Goal: Information Seeking & Learning: Find specific page/section

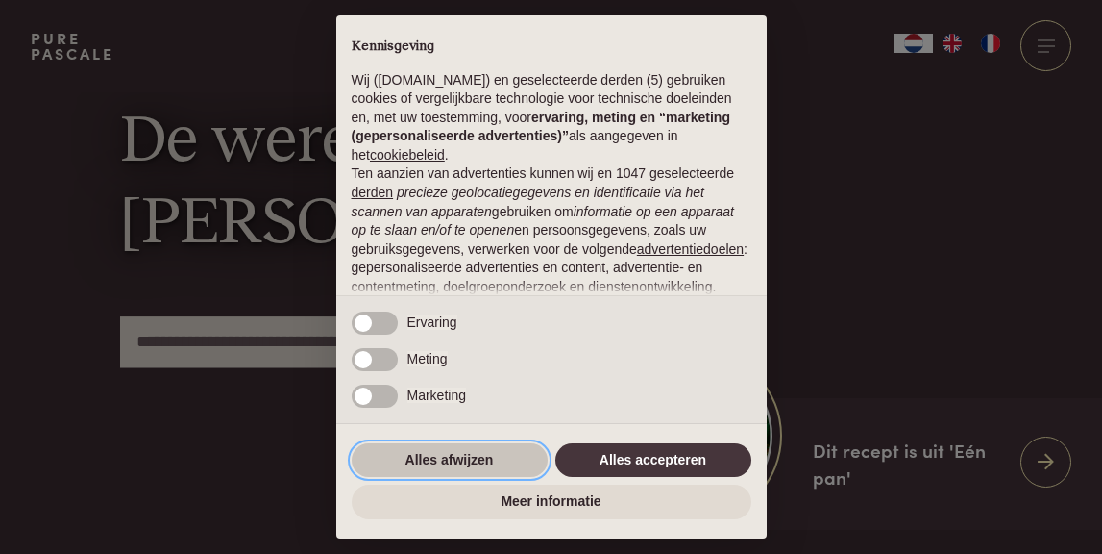
click at [513, 458] on button "Alles afwijzen" at bounding box center [450, 460] width 196 height 35
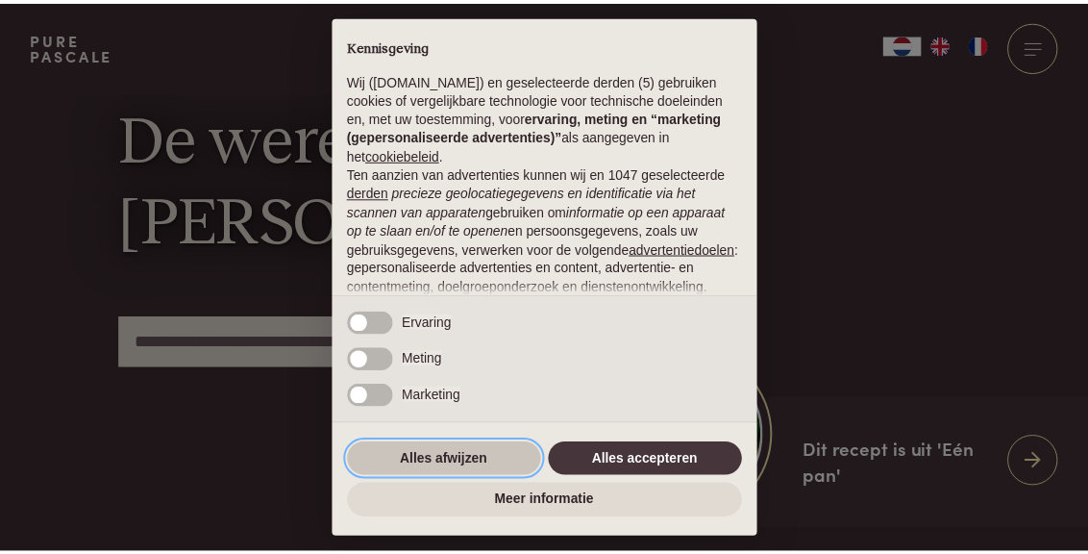
scroll to position [206, 0]
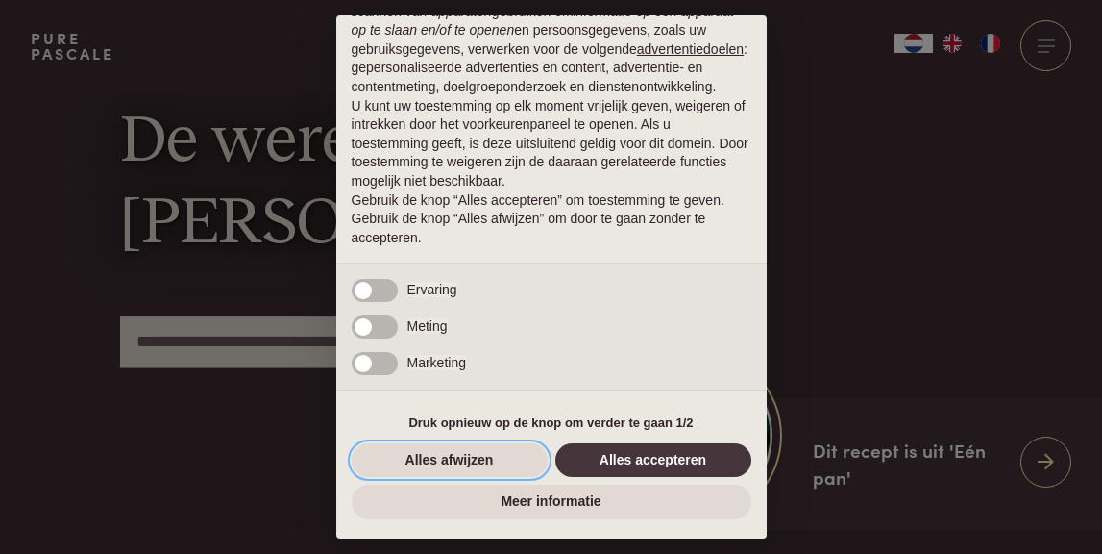
click at [513, 458] on button "Alles afwijzen" at bounding box center [450, 460] width 196 height 35
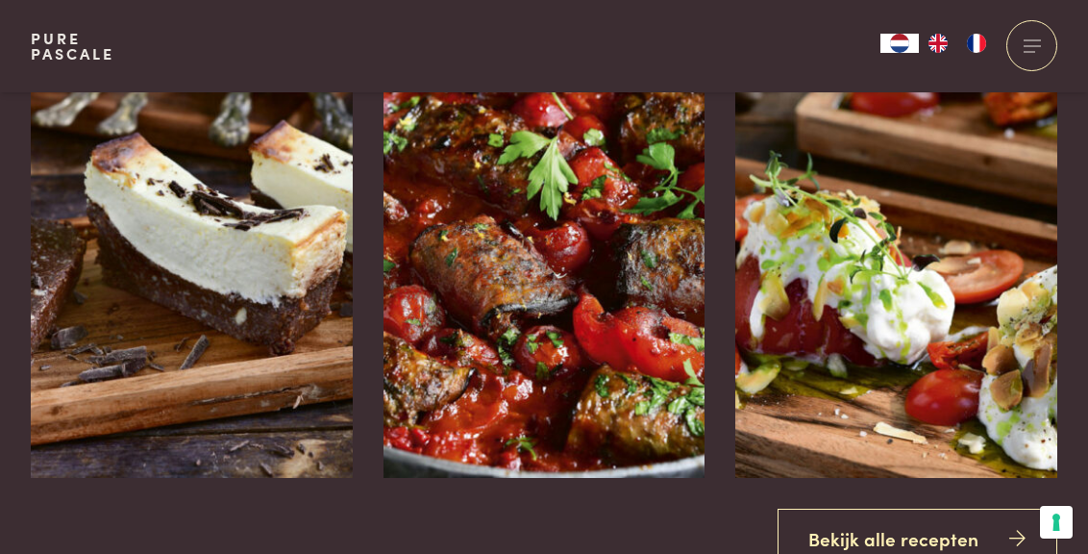
scroll to position [1946, 0]
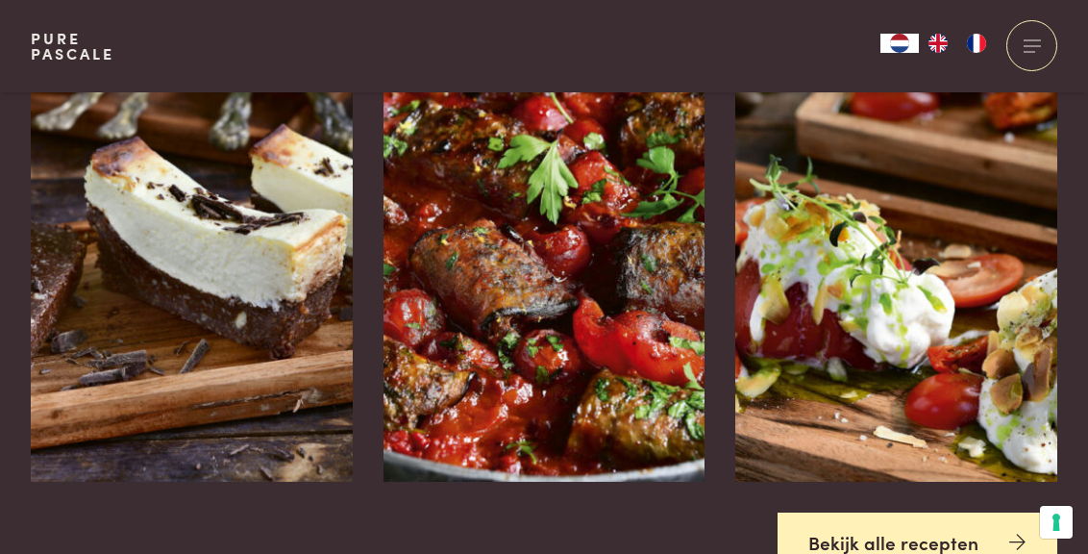
click at [813, 512] on link "Bekijk alle recepten" at bounding box center [917, 542] width 281 height 61
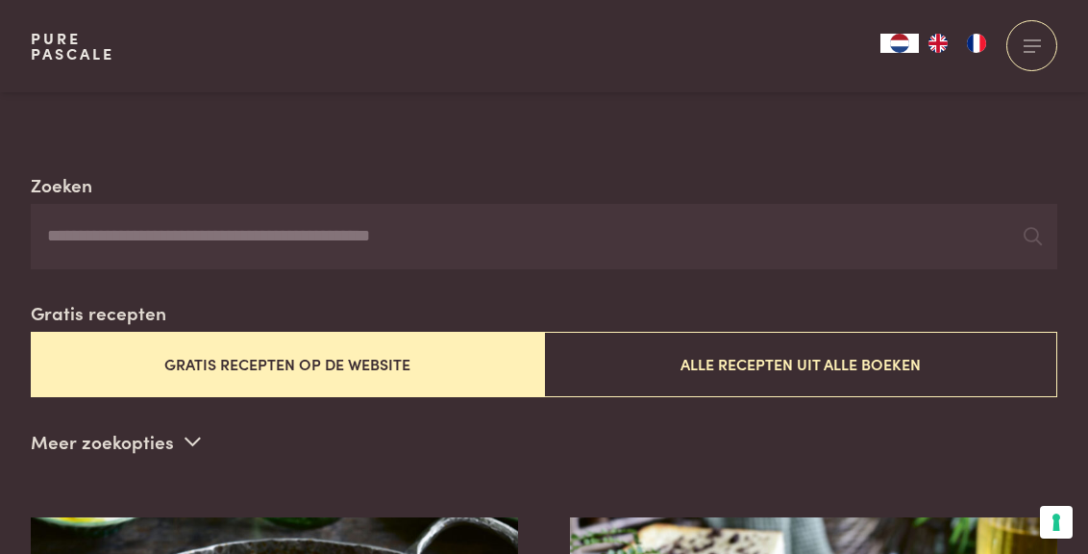
scroll to position [336, 0]
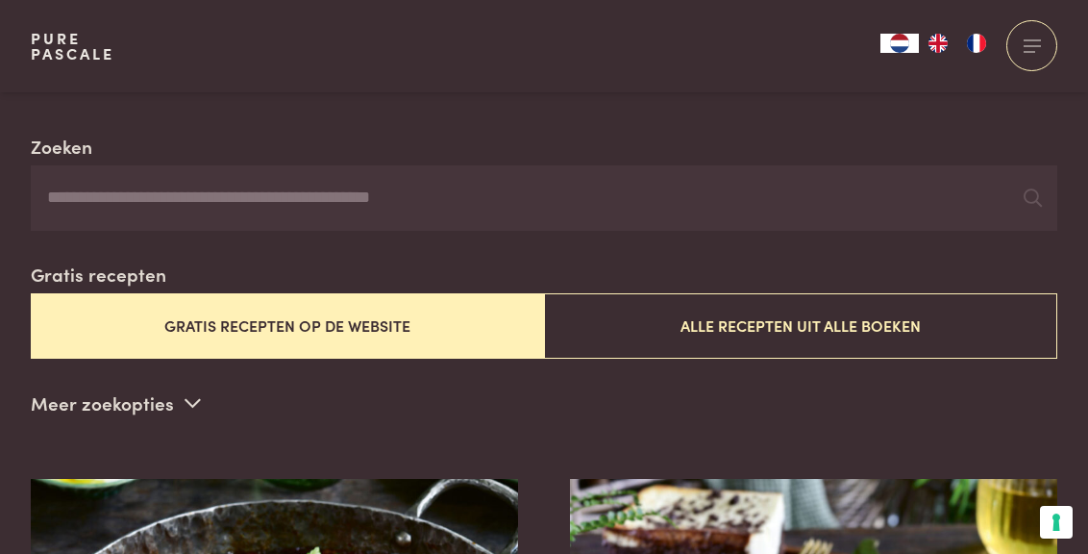
click at [394, 195] on input "Zoeken" at bounding box center [544, 197] width 1026 height 65
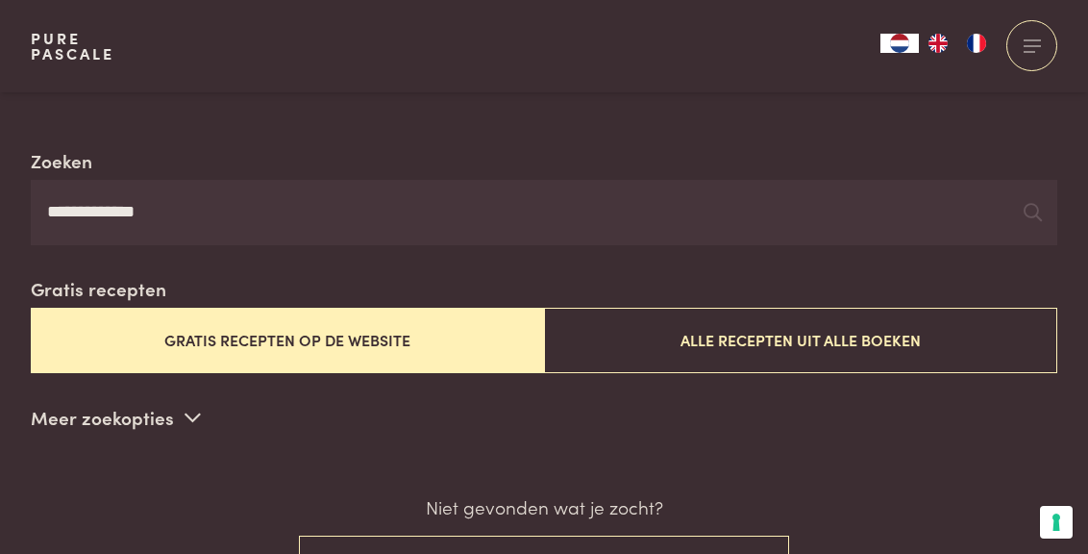
scroll to position [303, 0]
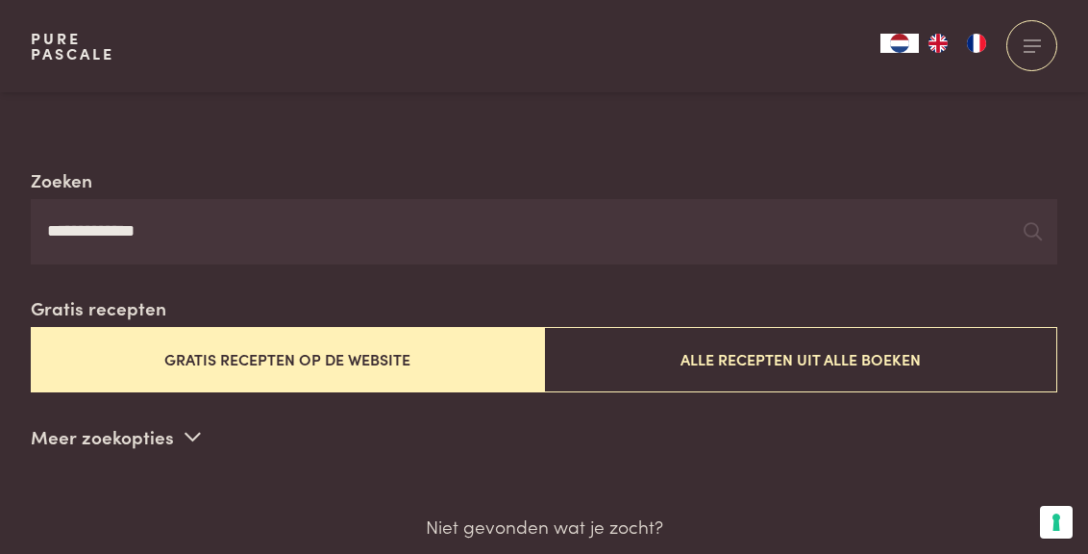
type input "**********"
click at [186, 344] on button "Gratis recepten op de website" at bounding box center [287, 359] width 513 height 64
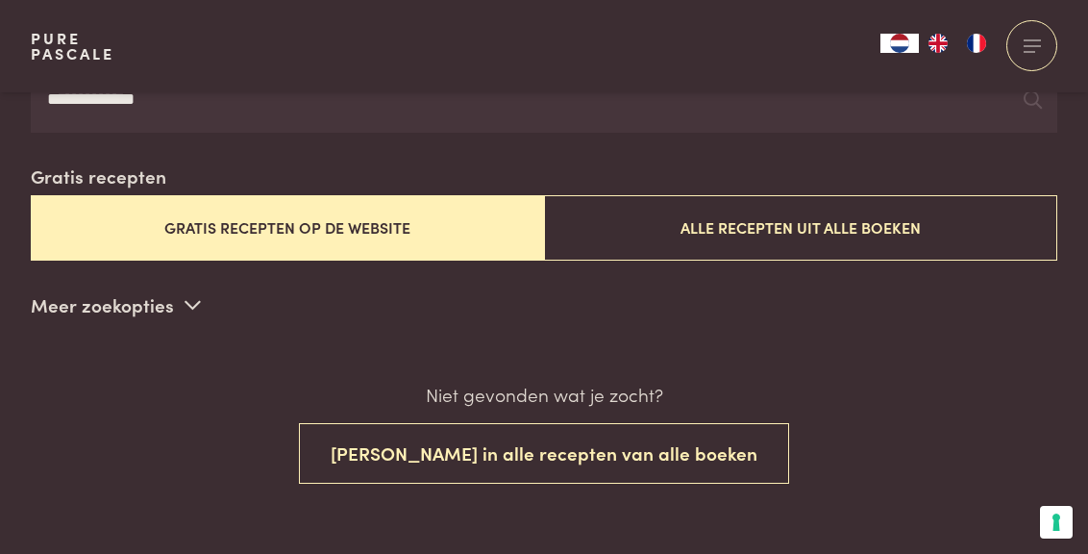
scroll to position [435, 0]
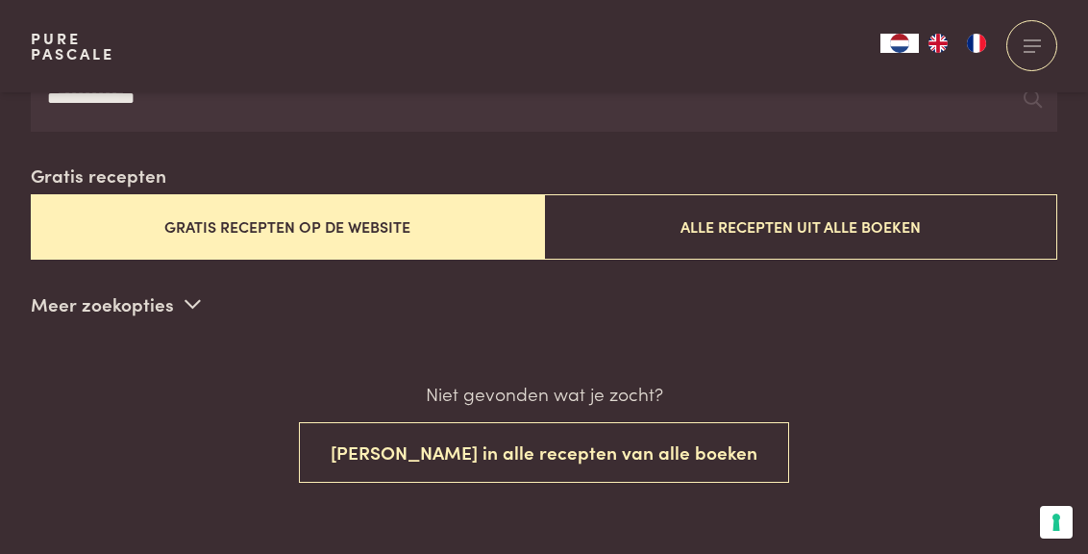
click at [185, 101] on input "**********" at bounding box center [544, 98] width 1026 height 65
click at [92, 54] on link "Pure Pascale" at bounding box center [73, 46] width 84 height 31
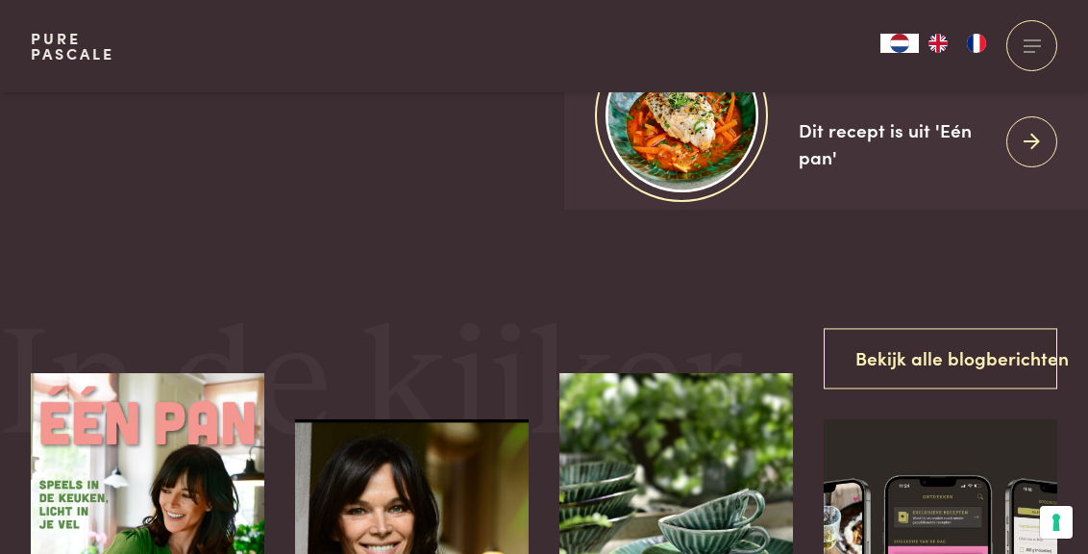
scroll to position [321, 0]
